Goal: Information Seeking & Learning: Understand process/instructions

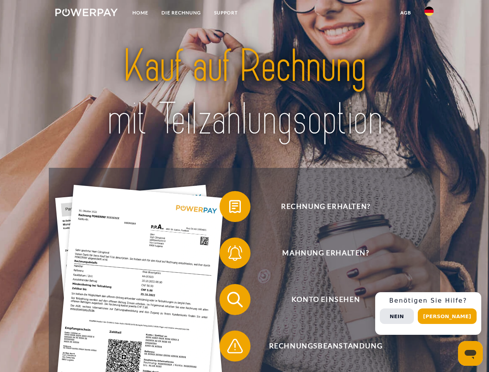
click at [86, 14] on img at bounding box center [86, 13] width 62 height 8
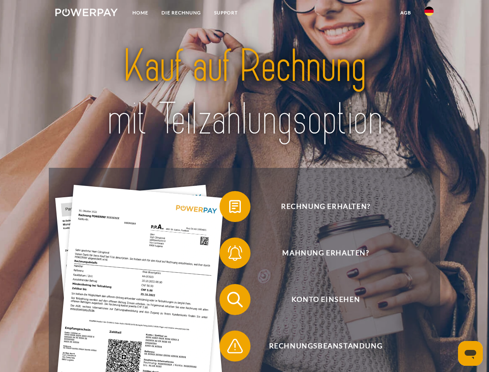
click at [429, 14] on img at bounding box center [428, 11] width 9 height 9
click at [405, 13] on link "agb" at bounding box center [406, 13] width 24 height 14
click at [229, 208] on span at bounding box center [223, 206] width 39 height 39
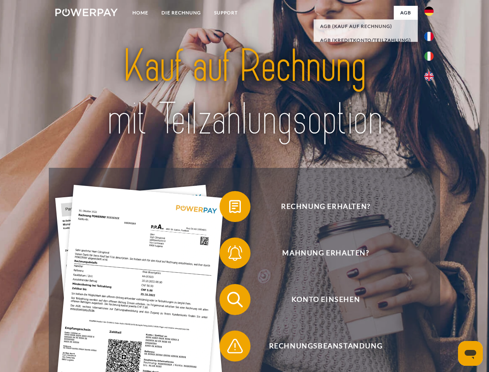
click at [229, 254] on div "Rechnung erhalten? Mahnung erhalten? Konto einsehen" at bounding box center [244, 323] width 391 height 310
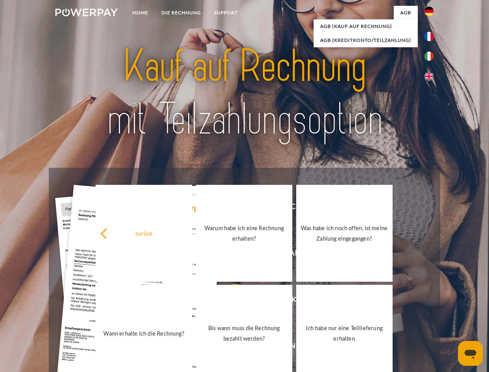
click at [229, 301] on link "Bis wann muss die Rechnung bezahlt werden?" at bounding box center [244, 332] width 96 height 97
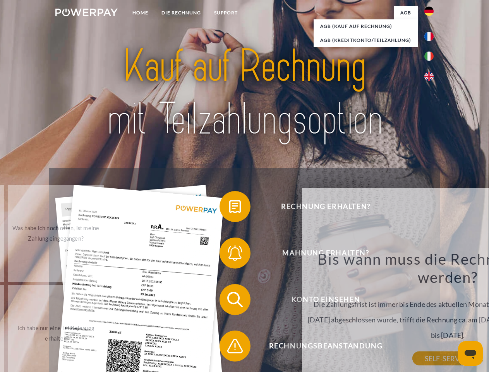
click at [229, 347] on span at bounding box center [223, 345] width 39 height 39
click at [431, 313] on div "Rechnung erhalten? Mahnung erhalten? Konto einsehen" at bounding box center [244, 323] width 391 height 310
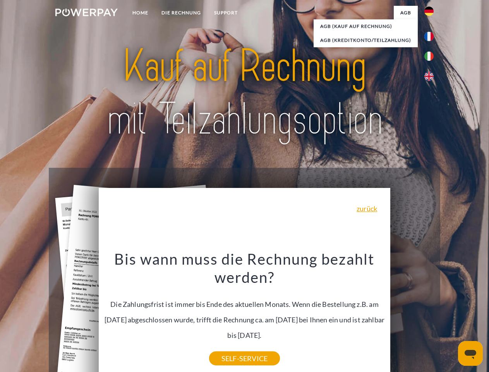
click at [412, 315] on span "Konto einsehen" at bounding box center [326, 299] width 190 height 31
click at [450, 316] on header "Home DIE RECHNUNG SUPPORT" at bounding box center [244, 267] width 489 height 534
